Goal: Task Accomplishment & Management: Use online tool/utility

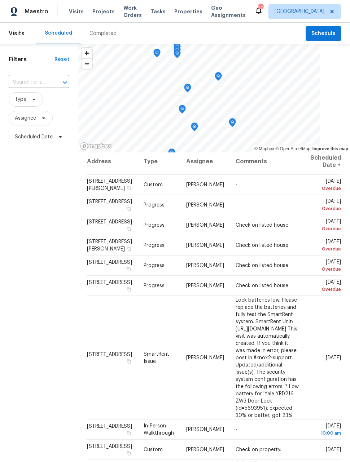
scroll to position [4, 13]
click at [0, 0] on icon at bounding box center [0, 0] width 0 height 0
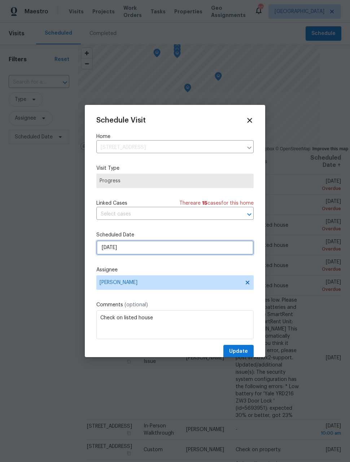
click at [210, 251] on input "[DATE]" at bounding box center [174, 247] width 157 height 14
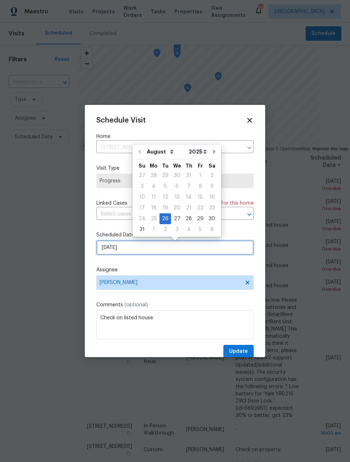
click at [184, 254] on input "[DATE]" at bounding box center [174, 247] width 157 height 14
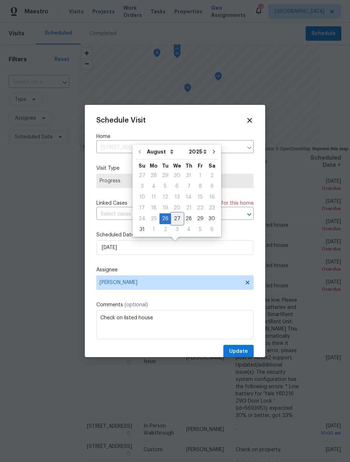
click at [180, 219] on div "24 25 26 27 28 29 30" at bounding box center [176, 218] width 81 height 11
click at [177, 222] on div "27" at bounding box center [177, 219] width 12 height 10
type input "[DATE]"
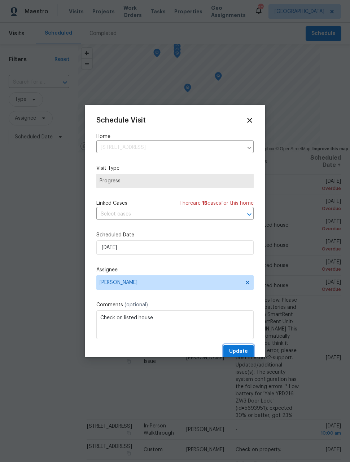
click at [246, 352] on span "Update" at bounding box center [238, 351] width 19 height 9
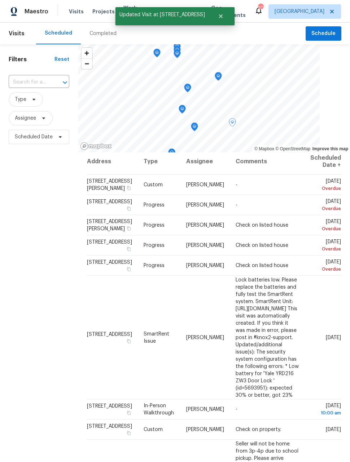
click at [0, 0] on icon at bounding box center [0, 0] width 0 height 0
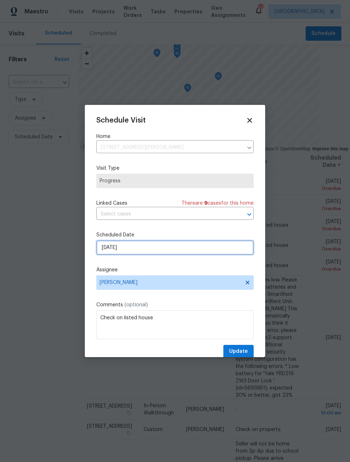
click at [200, 252] on input "[DATE]" at bounding box center [174, 247] width 157 height 14
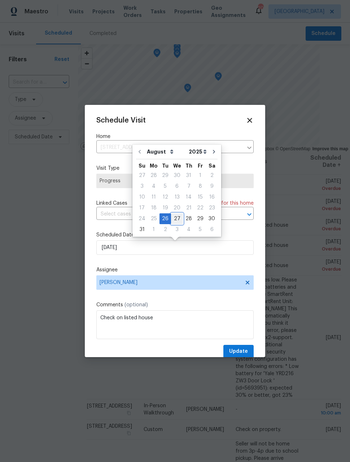
click at [176, 217] on div "27" at bounding box center [177, 219] width 12 height 10
type input "[DATE]"
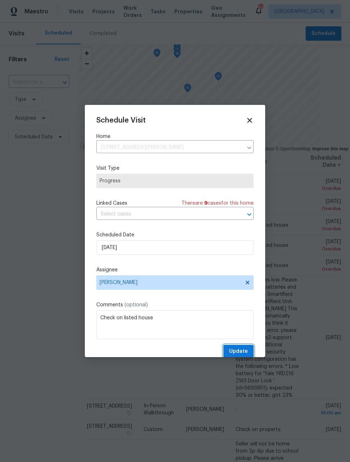
click at [243, 353] on span "Update" at bounding box center [238, 351] width 19 height 9
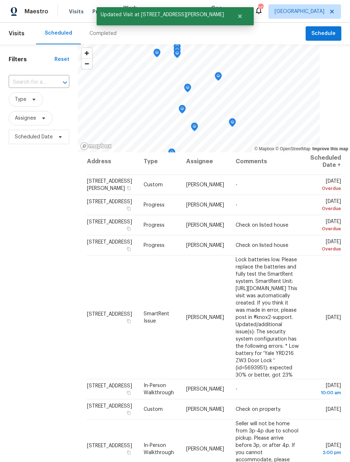
click at [0, 0] on icon at bounding box center [0, 0] width 0 height 0
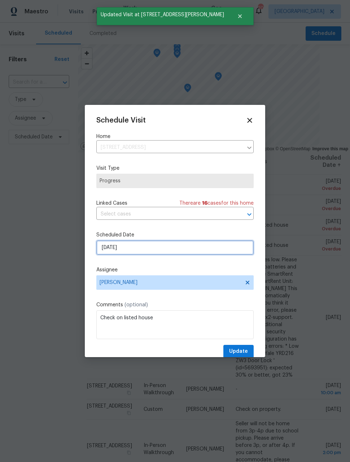
click at [207, 249] on input "[DATE]" at bounding box center [174, 247] width 157 height 14
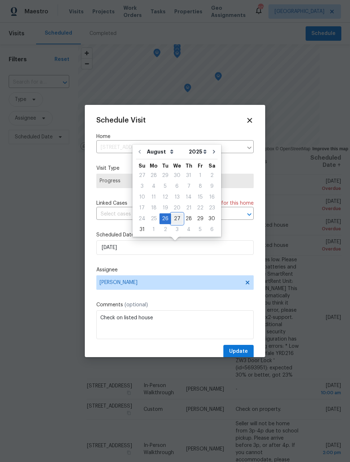
click at [176, 218] on div "27" at bounding box center [177, 219] width 12 height 10
type input "[DATE]"
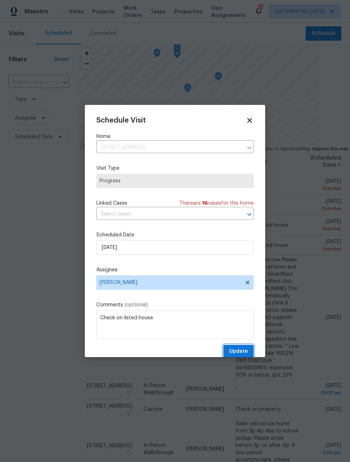
click at [245, 352] on span "Update" at bounding box center [238, 351] width 19 height 9
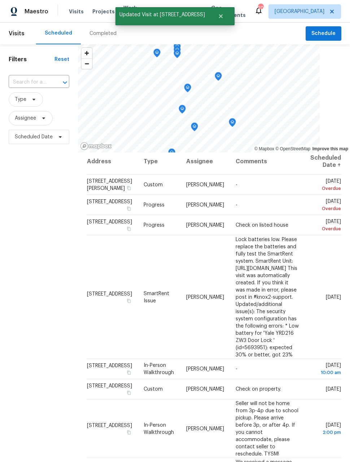
click at [0, 0] on icon at bounding box center [0, 0] width 0 height 0
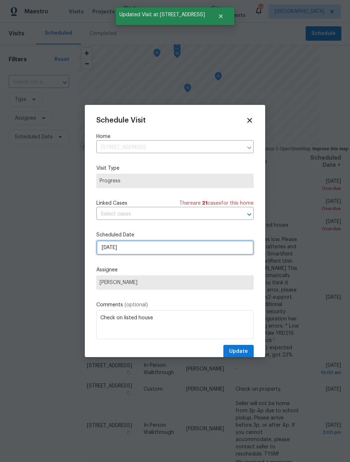
click at [220, 247] on input "[DATE]" at bounding box center [174, 247] width 157 height 14
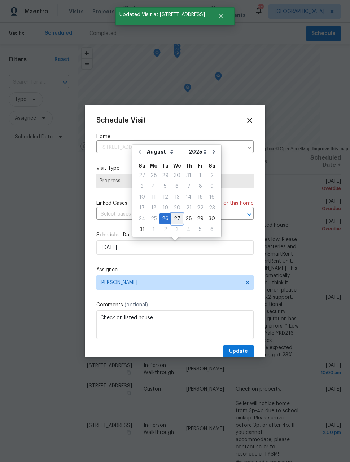
click at [174, 220] on div "27" at bounding box center [177, 219] width 12 height 10
type input "[DATE]"
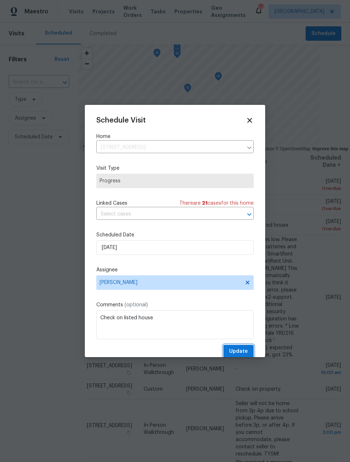
click at [244, 352] on span "Update" at bounding box center [238, 351] width 19 height 9
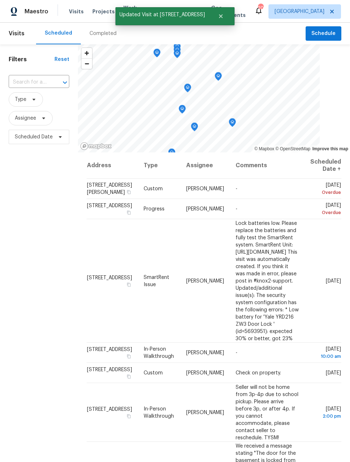
scroll to position [0, 0]
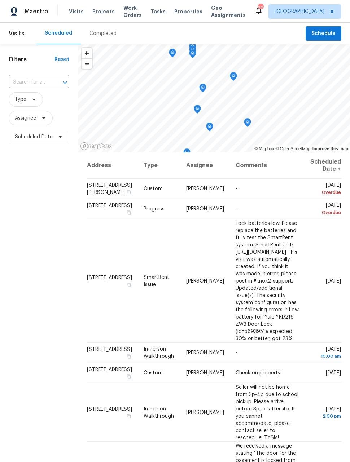
click at [127, 13] on span "Work Orders" at bounding box center [132, 11] width 18 height 14
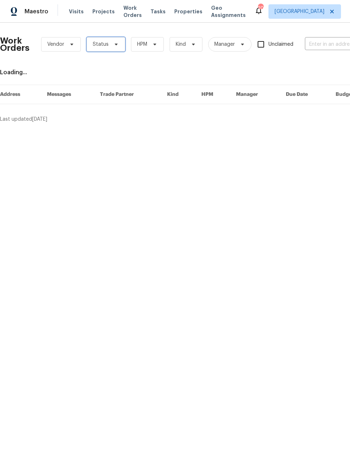
click at [111, 45] on span at bounding box center [115, 44] width 8 height 6
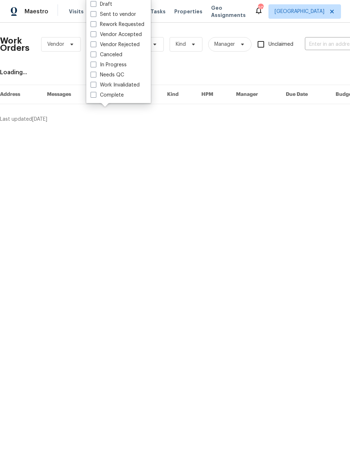
click at [161, 129] on html "Maestro Visits Projects Work Orders Tasks Properties Geo Assignments 20 [GEOGRA…" at bounding box center [175, 64] width 350 height 129
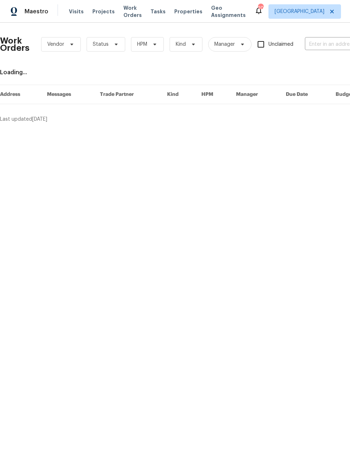
click at [334, 46] on input "text" at bounding box center [341, 44] width 72 height 11
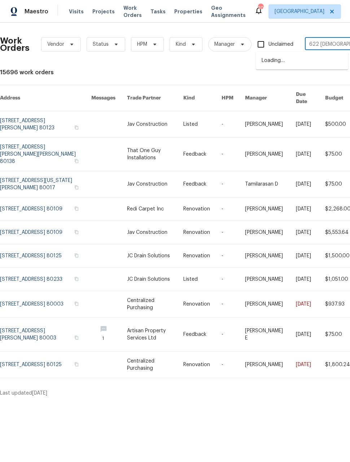
type input "622 [PERSON_NAME]"
click at [306, 60] on li "[STREET_ADDRESS][PERSON_NAME]" at bounding box center [302, 64] width 92 height 19
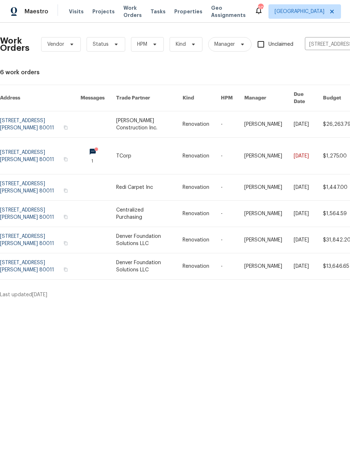
click at [21, 153] on link at bounding box center [40, 156] width 80 height 36
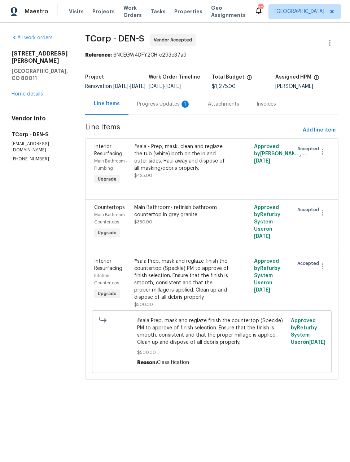
click at [25, 92] on link "Home details" at bounding box center [27, 94] width 31 height 5
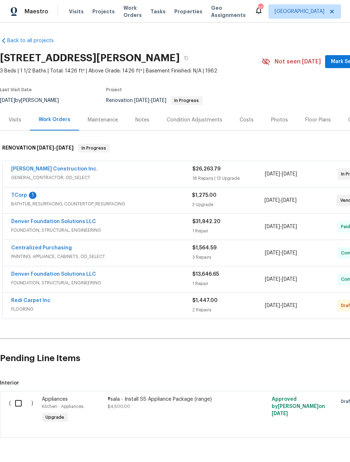
click at [295, 305] on span "[DATE]" at bounding box center [289, 305] width 15 height 5
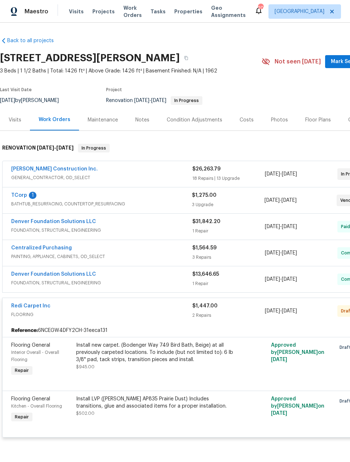
click at [297, 310] on span "[DATE]" at bounding box center [289, 311] width 15 height 5
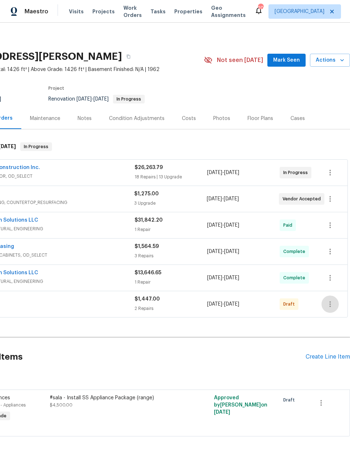
scroll to position [1, 58]
click at [330, 304] on icon "button" at bounding box center [329, 304] width 1 height 6
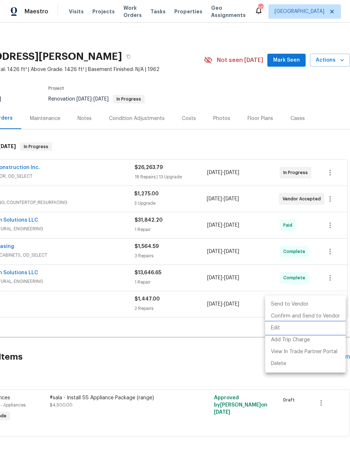
click at [277, 330] on li "Edit" at bounding box center [305, 328] width 80 height 12
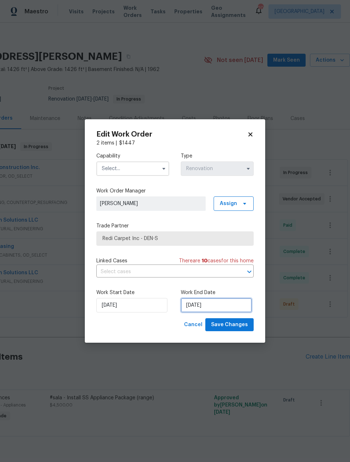
click at [230, 303] on input "[DATE]" at bounding box center [216, 305] width 71 height 14
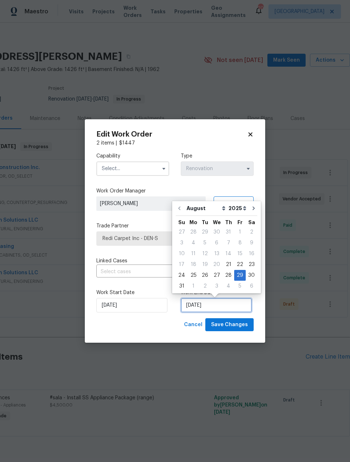
scroll to position [6, 0]
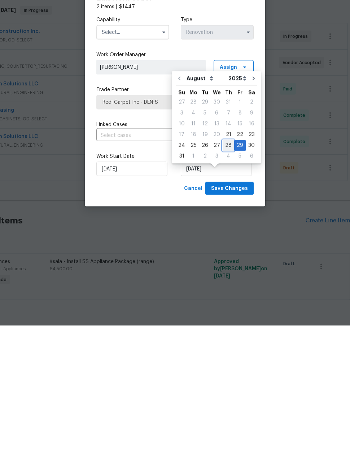
click at [227, 277] on div "28" at bounding box center [228, 282] width 12 height 10
type input "[DATE]"
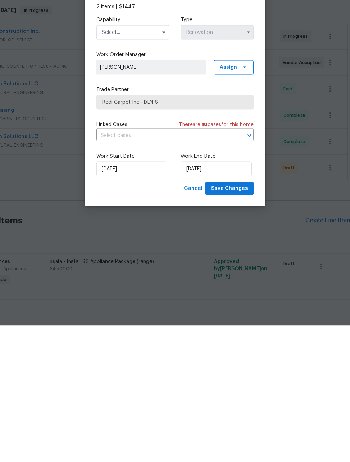
scroll to position [23, 0]
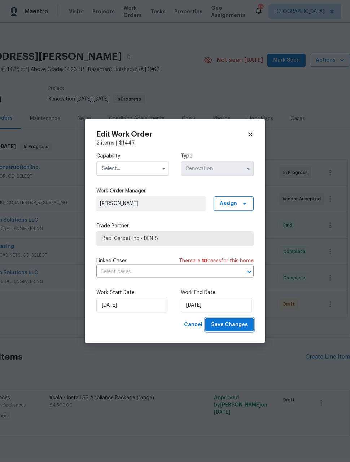
click at [239, 327] on span "Save Changes" at bounding box center [229, 325] width 37 height 9
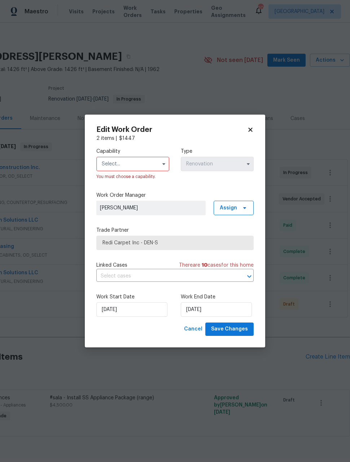
click at [132, 164] on input "text" at bounding box center [132, 164] width 73 height 14
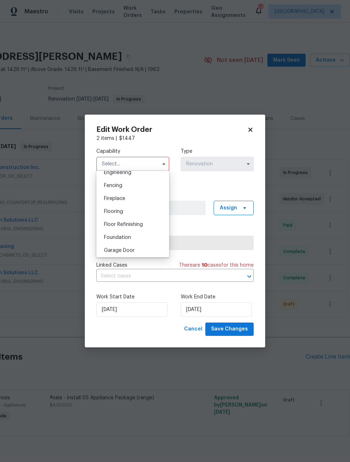
scroll to position [248, 0]
click at [138, 210] on div "Flooring" at bounding box center [132, 210] width 69 height 13
type input "Flooring"
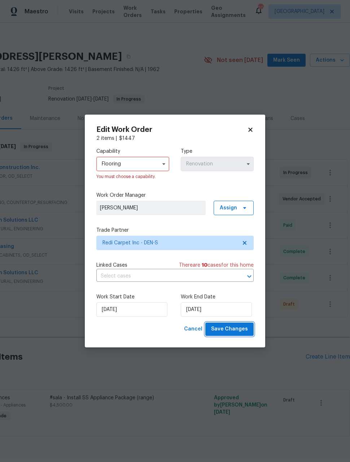
click at [239, 330] on span "Save Changes" at bounding box center [229, 329] width 37 height 9
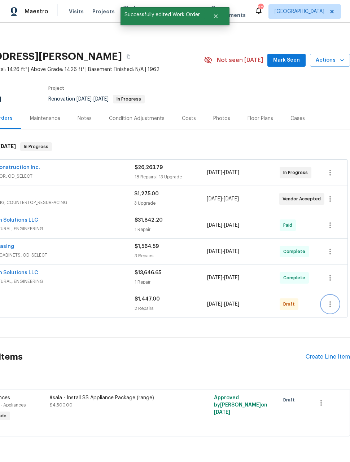
click at [326, 300] on icon "button" at bounding box center [330, 304] width 9 height 9
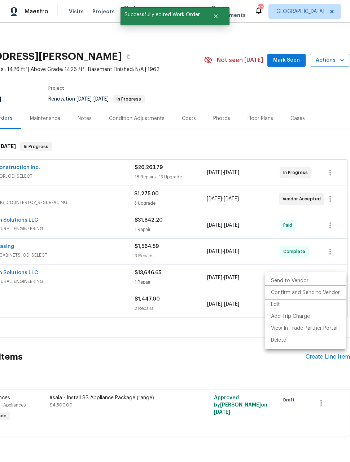
click at [311, 294] on li "Confirm and Send to Vendor" at bounding box center [305, 293] width 80 height 12
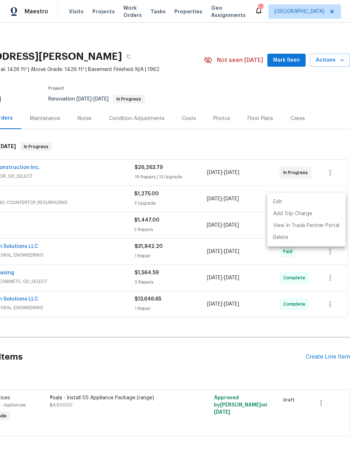
click at [57, 200] on div at bounding box center [175, 231] width 350 height 462
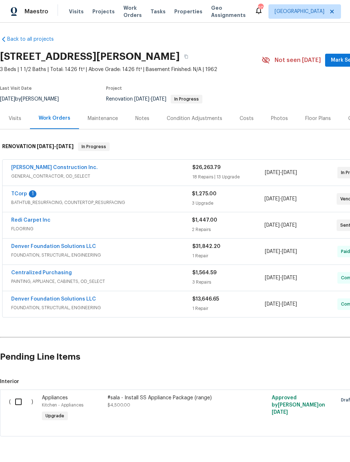
scroll to position [1, 0]
click at [19, 199] on span "BATHTUB_RESURFACING, COUNTERTOP_RESURFACING" at bounding box center [101, 202] width 181 height 7
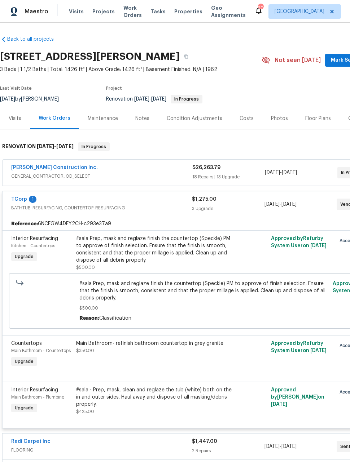
click at [23, 197] on link "TCorp" at bounding box center [19, 199] width 16 height 5
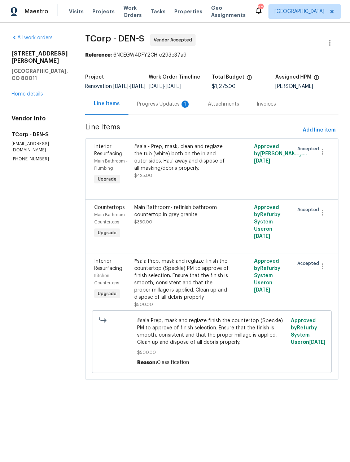
click at [160, 108] on div "Progress Updates 1" at bounding box center [163, 104] width 53 height 7
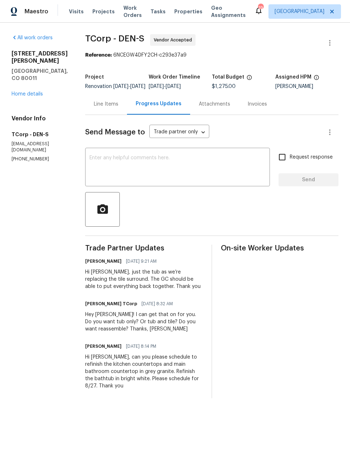
click at [26, 92] on link "Home details" at bounding box center [27, 94] width 31 height 5
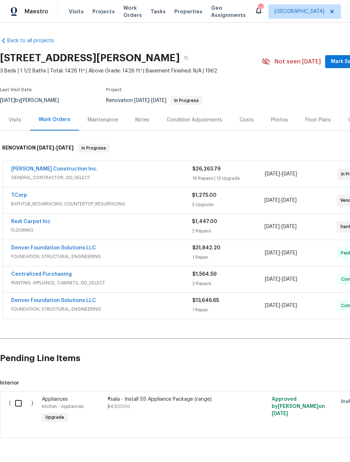
click at [23, 224] on link "Redi Carpet Inc" at bounding box center [30, 221] width 39 height 5
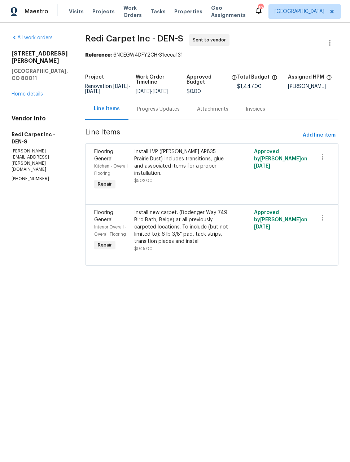
click at [174, 113] on div "Progress Updates" at bounding box center [158, 109] width 43 height 7
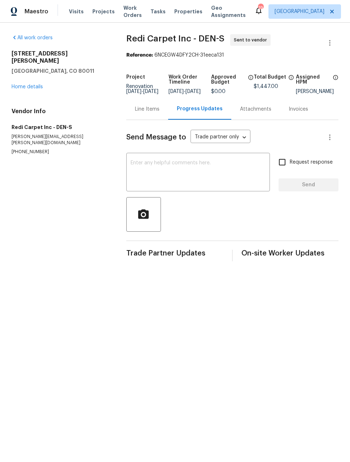
click at [159, 168] on textarea at bounding box center [198, 172] width 135 height 25
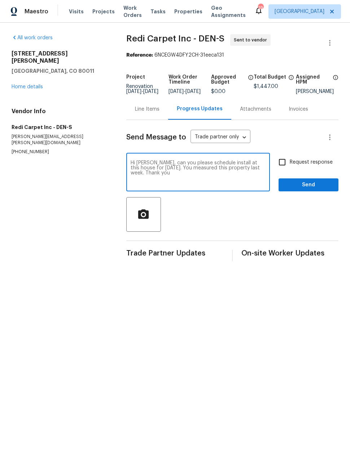
click at [145, 169] on textarea "Hi [PERSON_NAME], can you please schedule install at this house for [DATE]. You…" at bounding box center [198, 172] width 135 height 25
click at [149, 177] on textarea "Hi [PERSON_NAME], can you please schedule install at this house for [DATE]. You…" at bounding box center [198, 172] width 135 height 25
click at [151, 174] on textarea "Hi [PERSON_NAME], can you please schedule install at this house for [DATE]. You…" at bounding box center [198, 172] width 135 height 25
click at [146, 173] on textarea "Hi [PERSON_NAME], can you please schedule install at this house for [DATE]. You…" at bounding box center [198, 172] width 135 height 25
type textarea "Hi [PERSON_NAME], can you please schedule install at this house for [DATE] (8/2…"
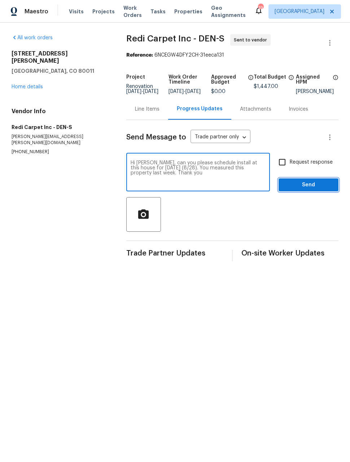
click at [305, 190] on span "Send" at bounding box center [308, 185] width 48 height 9
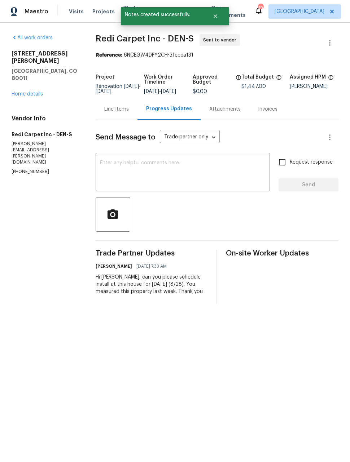
click at [25, 92] on link "Home details" at bounding box center [27, 94] width 31 height 5
